Goal: Find specific page/section: Find specific page/section

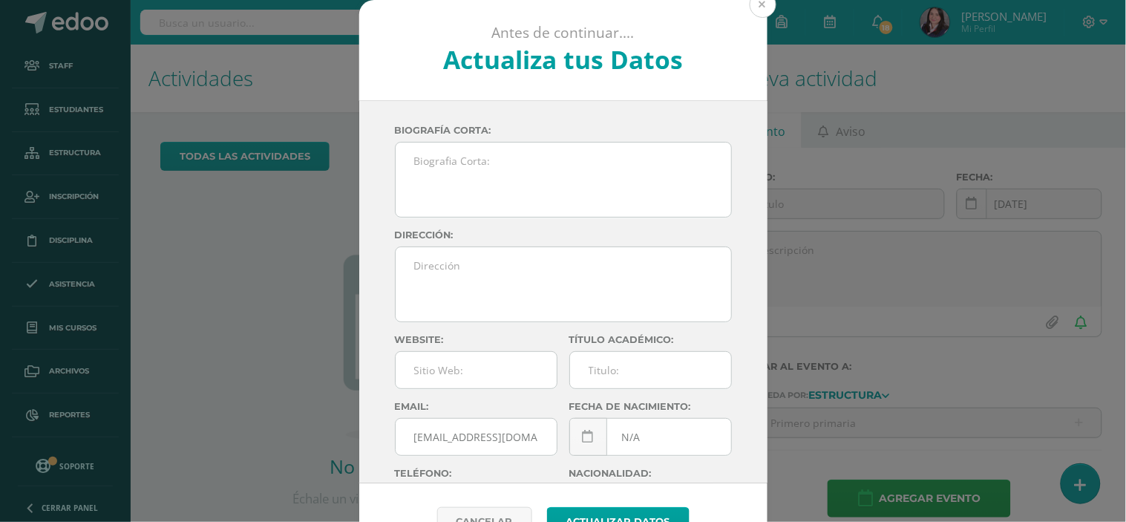
click at [755, 7] on button at bounding box center [763, 4] width 27 height 27
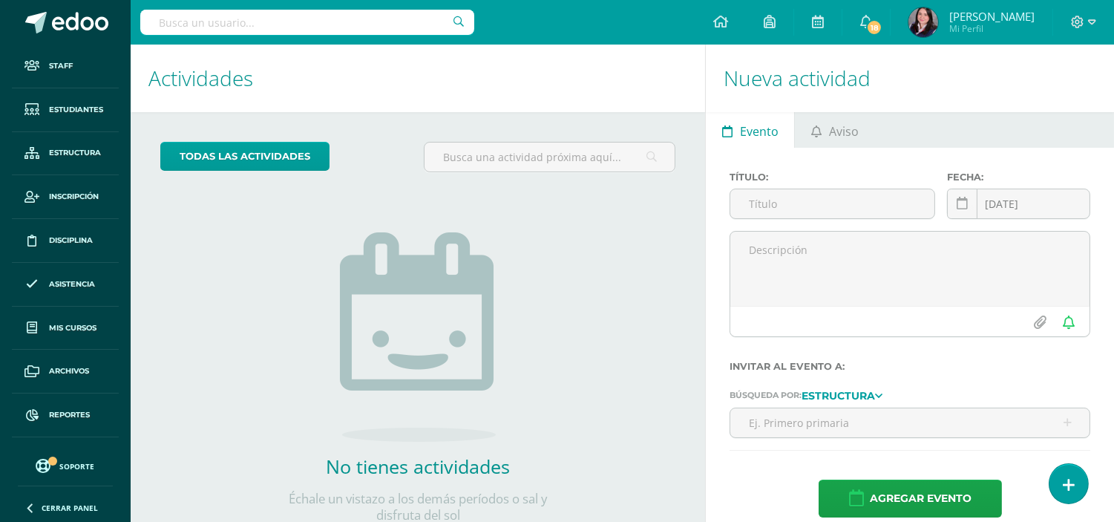
click at [240, 21] on input "text" at bounding box center [307, 22] width 334 height 25
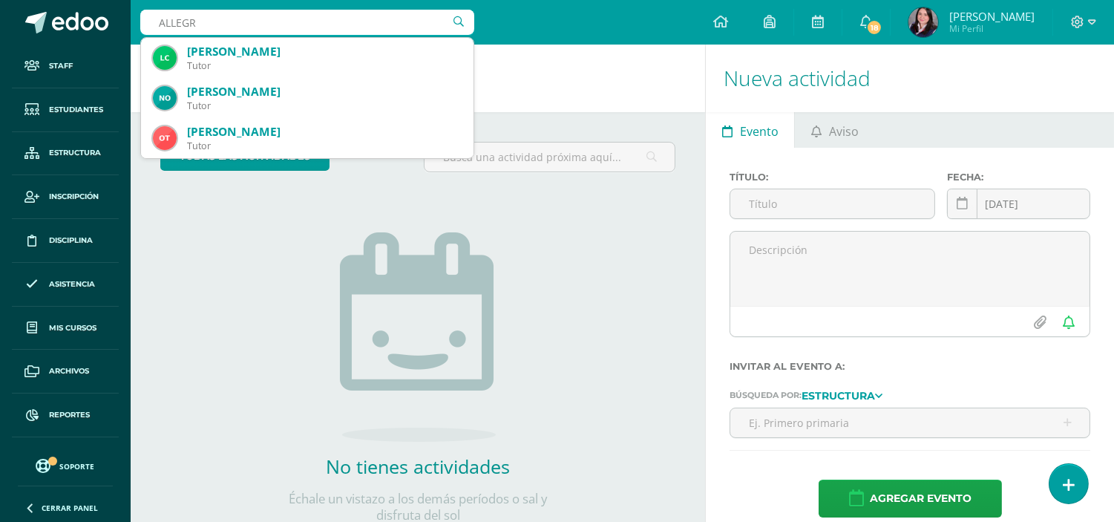
type input "ALLEGRA"
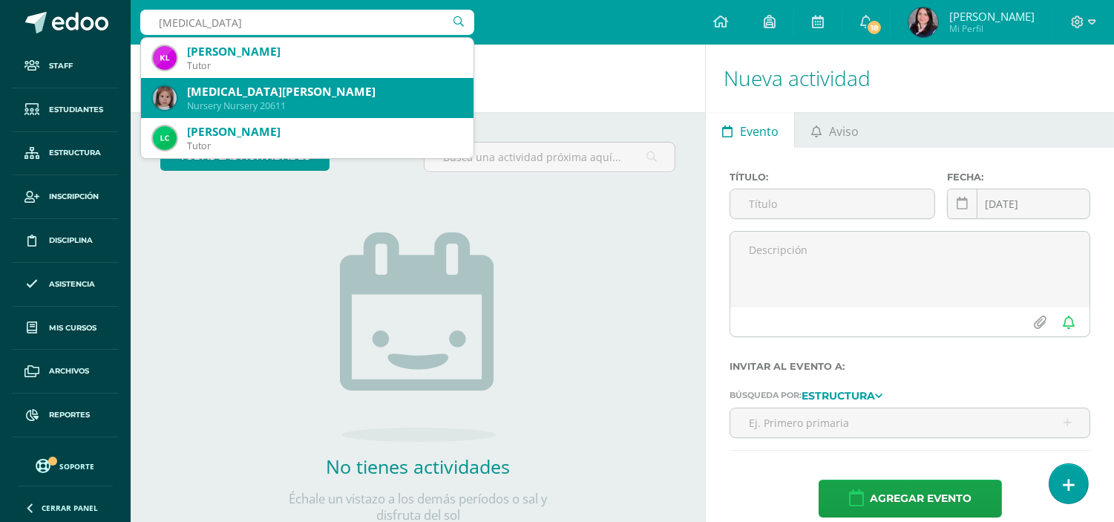
click at [269, 92] on div "[MEDICAL_DATA][PERSON_NAME]" at bounding box center [324, 92] width 275 height 16
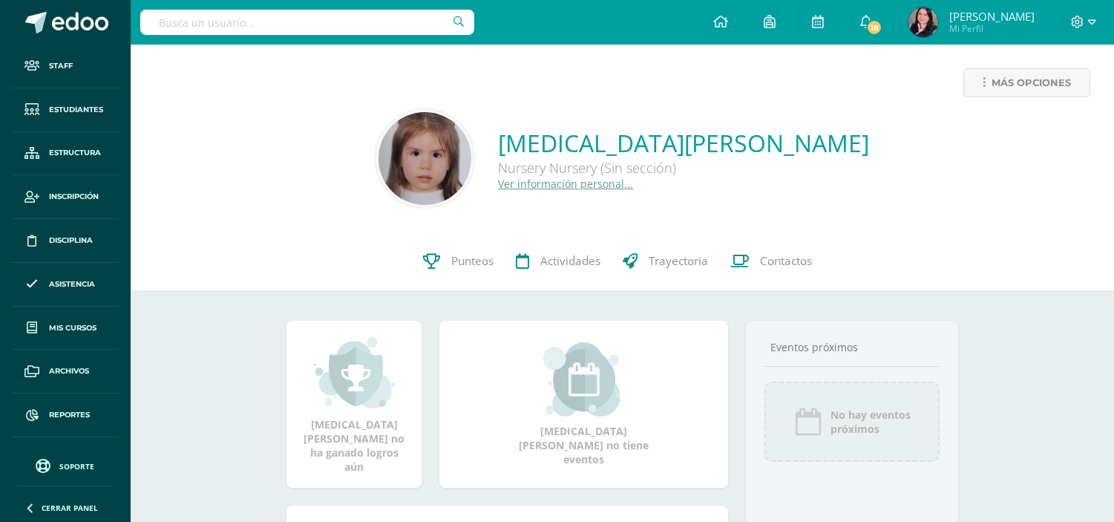
drag, startPoint x: 707, startPoint y: 171, endPoint x: 491, endPoint y: 137, distance: 218.5
click at [491, 137] on div "[MEDICAL_DATA][PERSON_NAME] Nursery Nursery (Sin sección) Ver información perso…" at bounding box center [622, 158] width 960 height 99
copy div "[MEDICAL_DATA][PERSON_NAME] Nursery Nursery (Sin sección)"
